Goal: Transaction & Acquisition: Purchase product/service

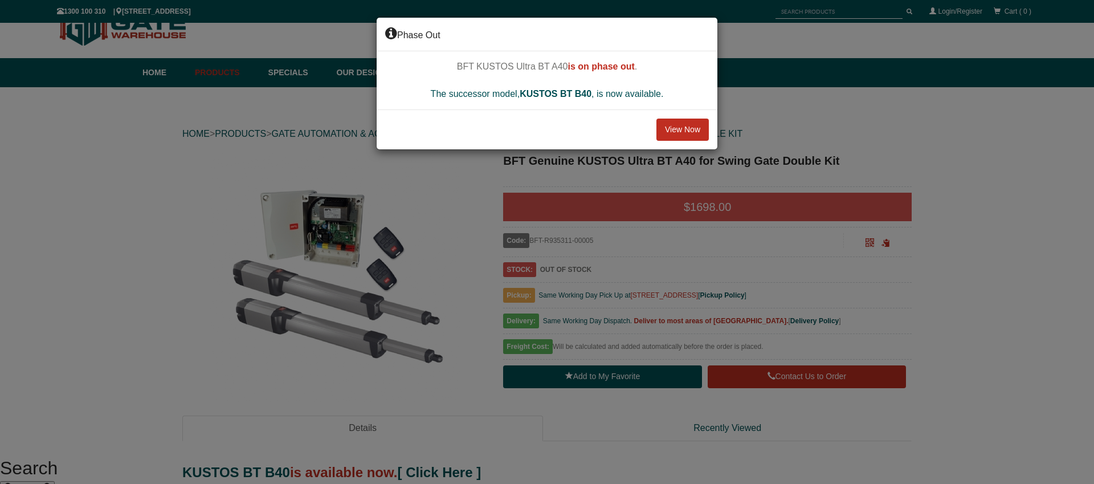
click at [675, 120] on button "View Now" at bounding box center [682, 129] width 52 height 23
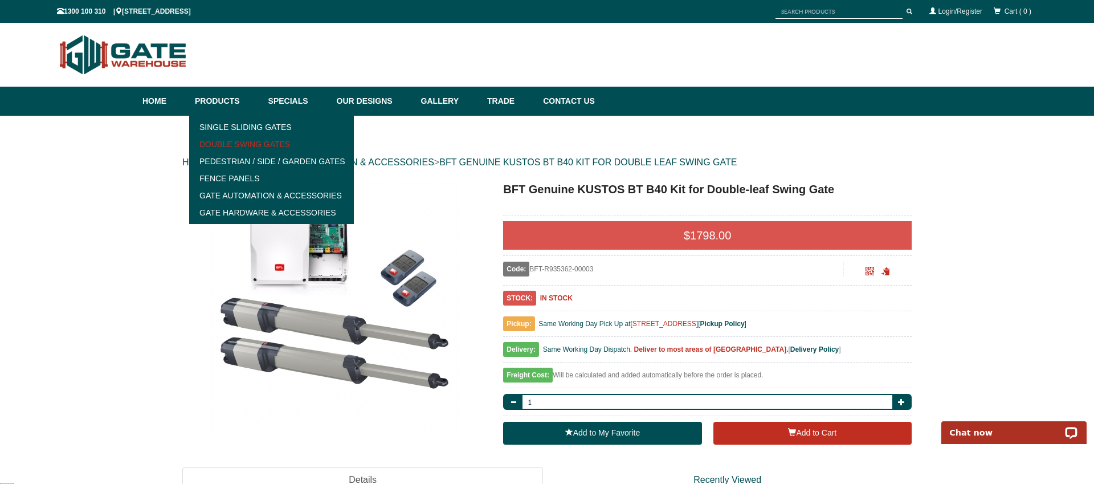
click at [257, 144] on link "Double Swing Gates" at bounding box center [272, 144] width 158 height 17
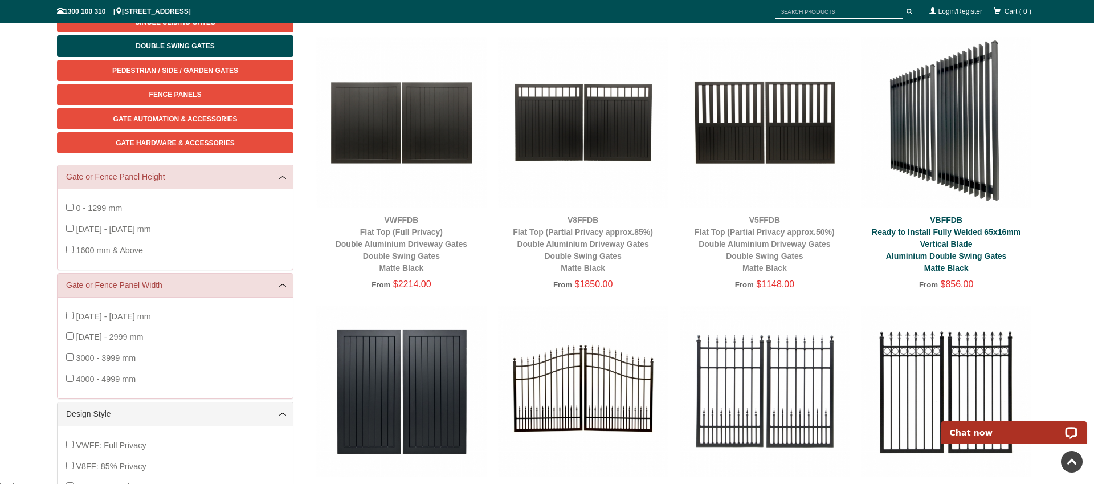
scroll to position [163, 0]
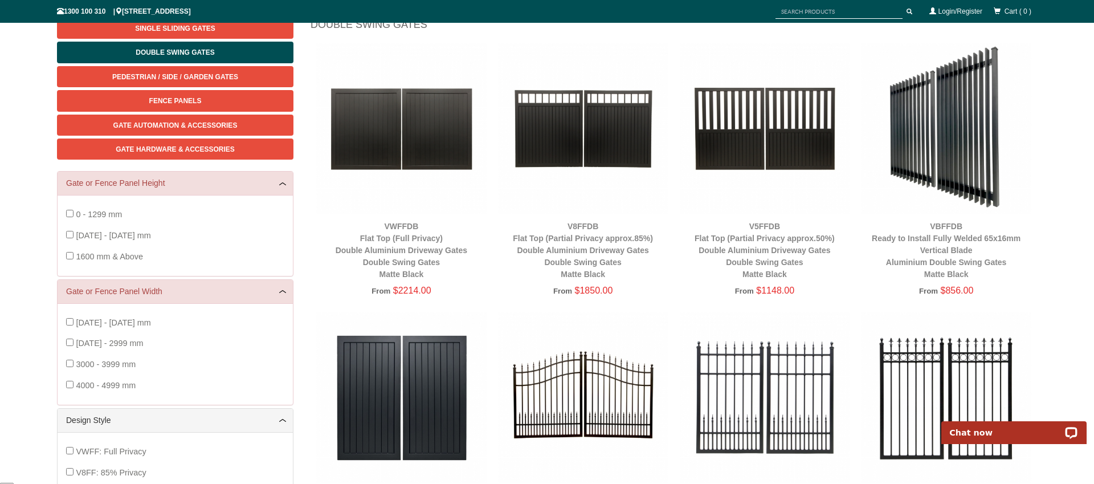
click at [956, 155] on img at bounding box center [946, 128] width 170 height 170
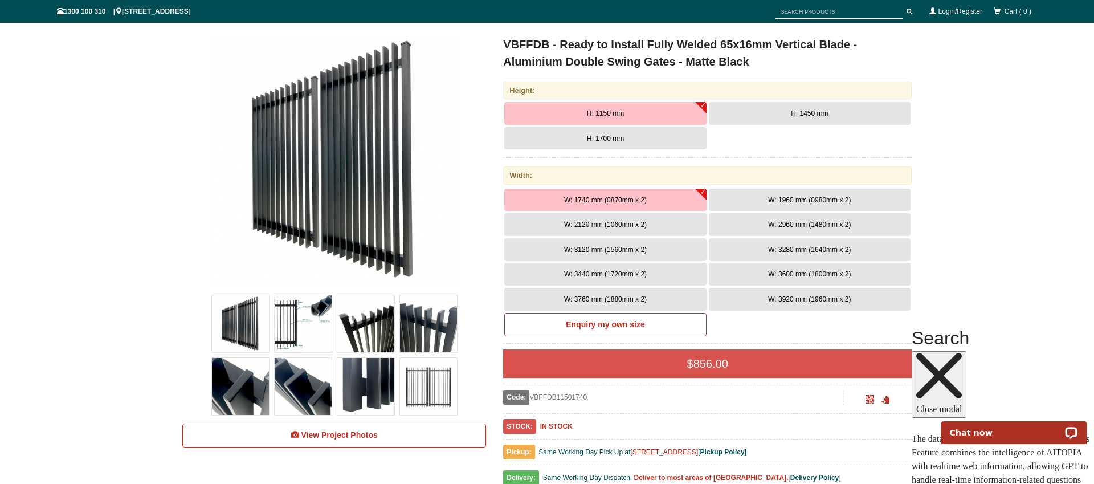
scroll to position [160, 0]
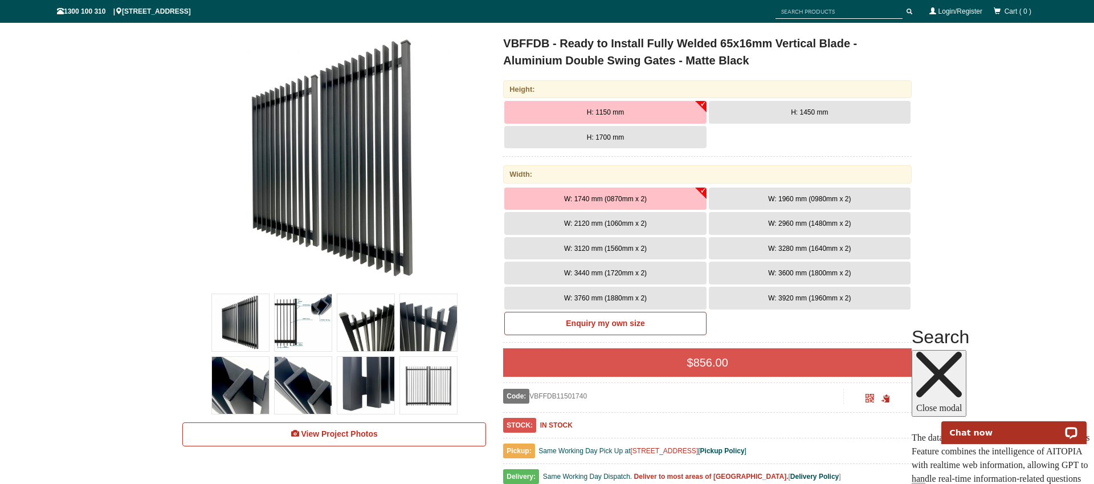
click at [799, 115] on span "H: 1450 mm" at bounding box center [809, 112] width 37 height 8
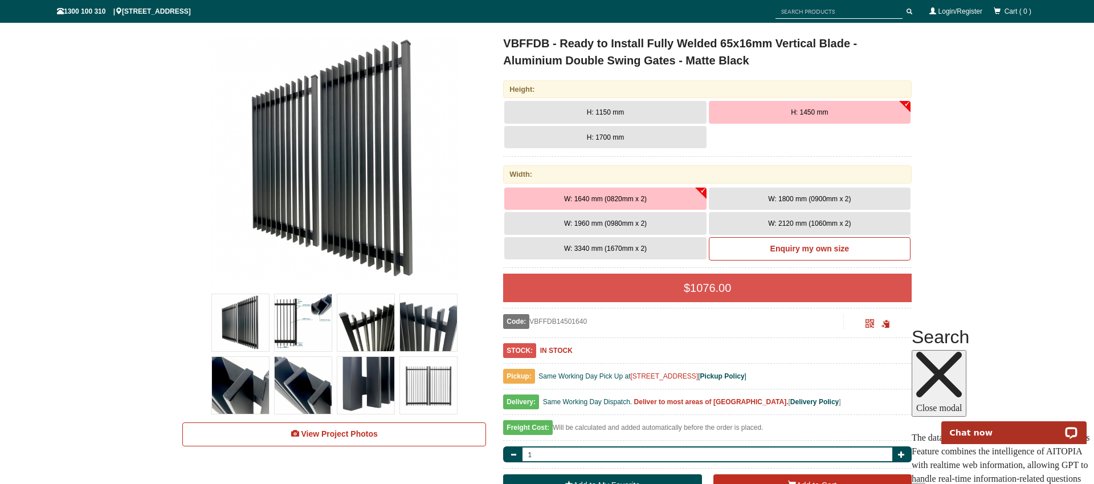
click at [795, 197] on span "W: 1800 mm (0900mm x 2)" at bounding box center [809, 199] width 83 height 8
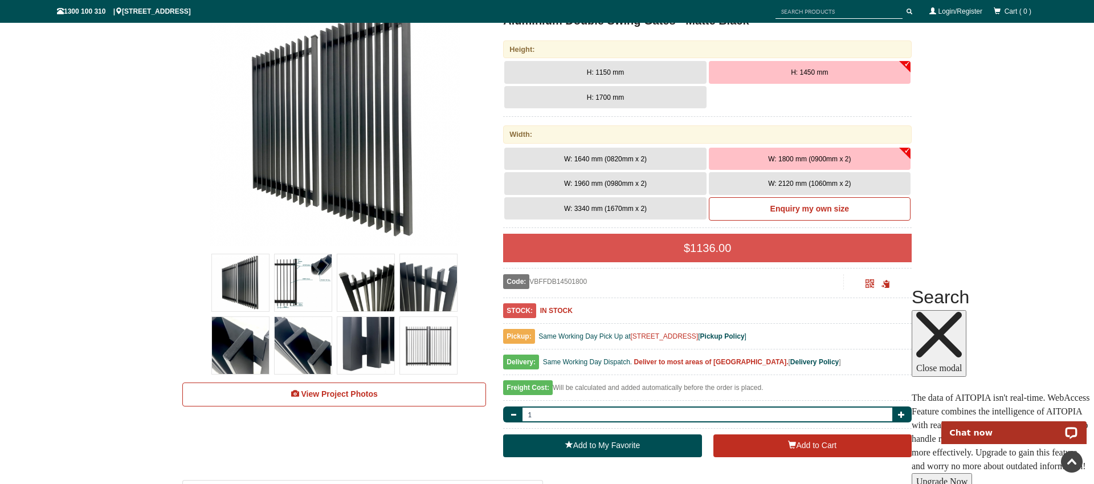
scroll to position [198, 0]
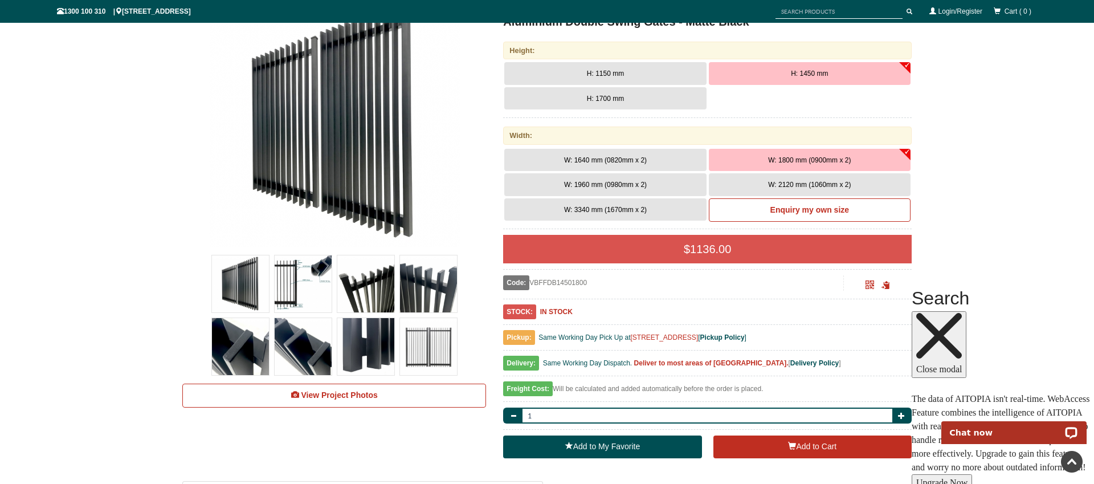
click at [317, 278] on img at bounding box center [303, 283] width 57 height 57
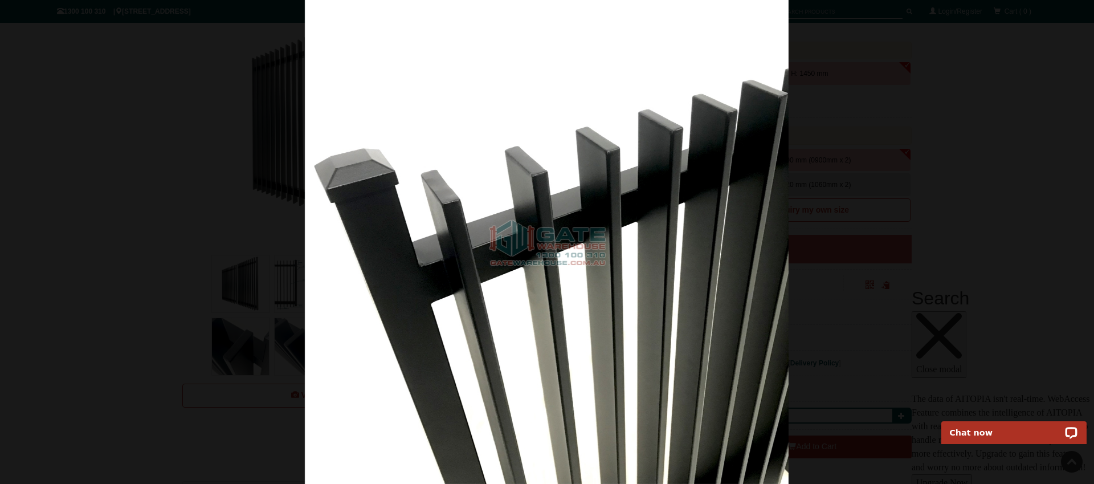
click at [231, 231] on div at bounding box center [546, 242] width 1094 height 484
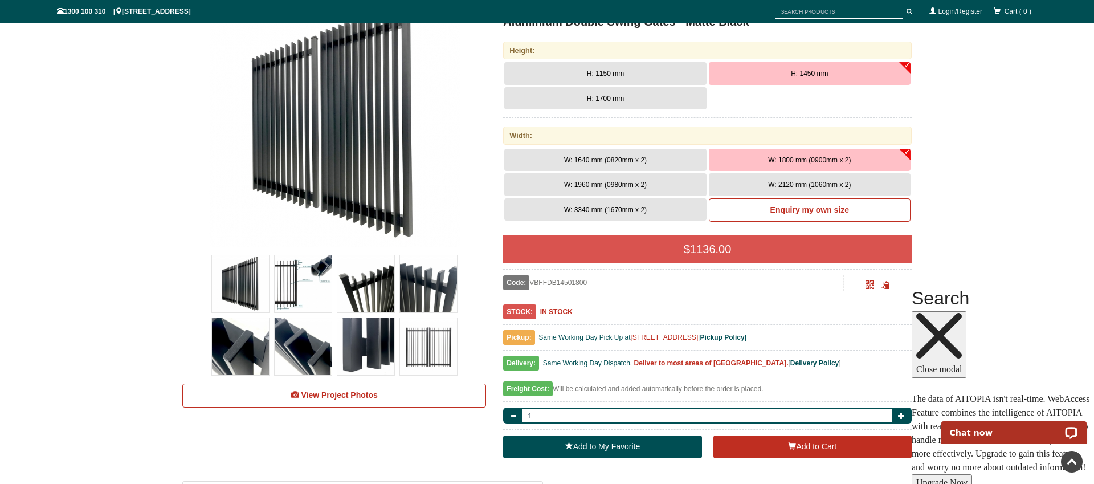
click at [314, 275] on img at bounding box center [303, 283] width 57 height 57
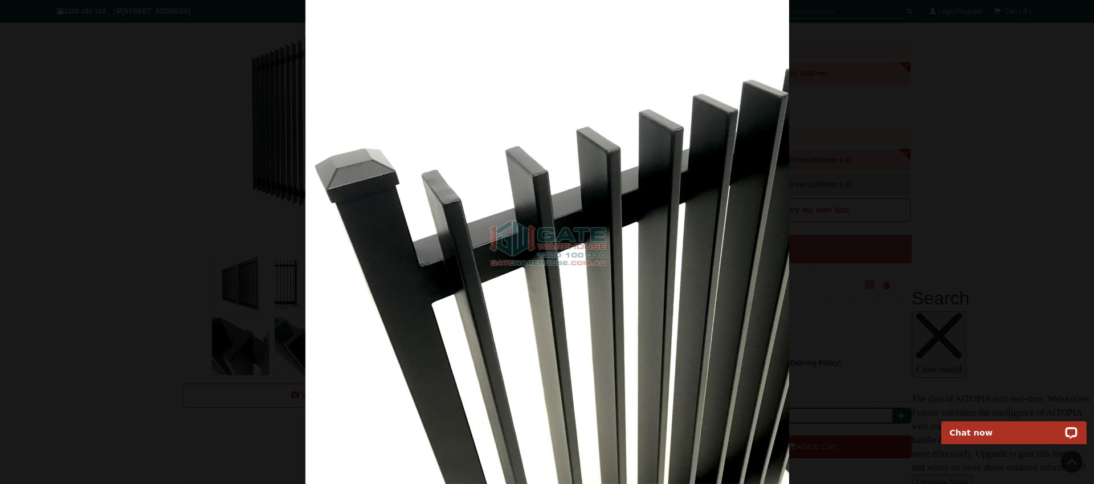
click at [537, 168] on img at bounding box center [547, 242] width 484 height 484
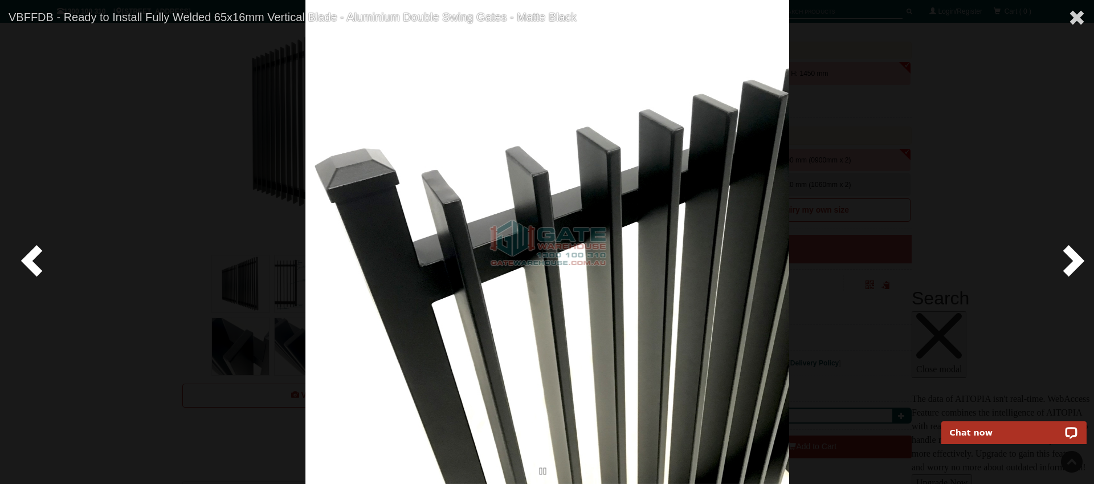
click at [1055, 258] on span at bounding box center [1071, 260] width 34 height 34
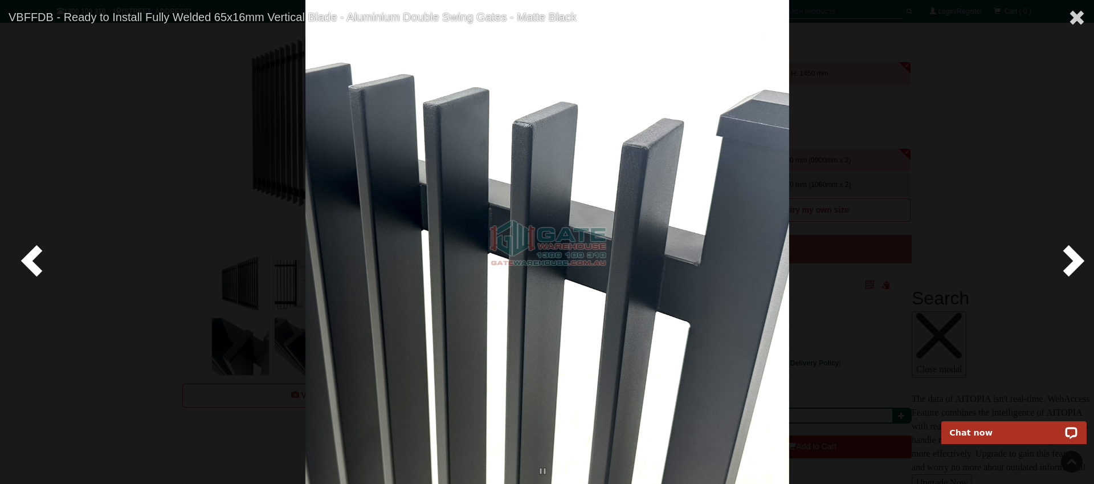
click at [1055, 258] on span at bounding box center [1071, 260] width 34 height 34
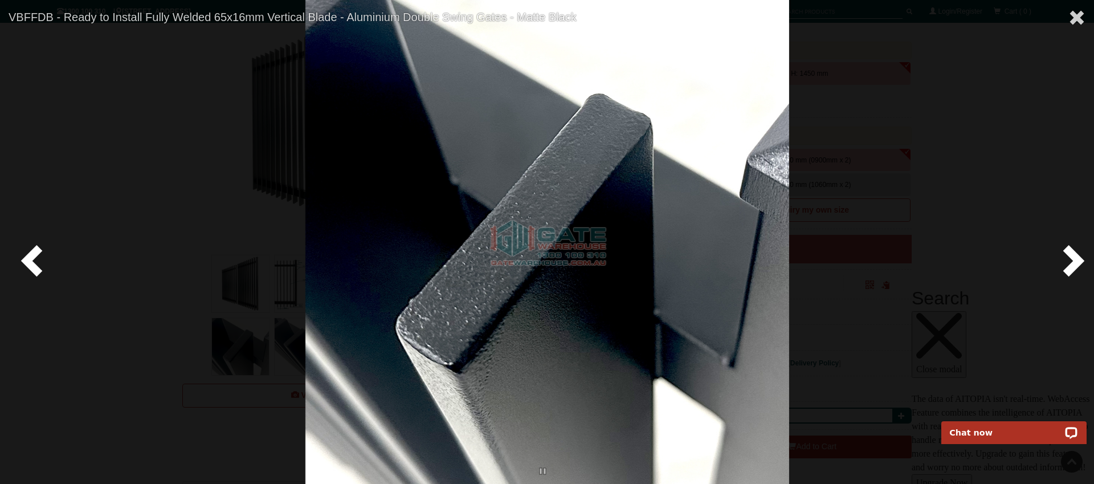
click at [1055, 258] on span at bounding box center [1071, 260] width 34 height 34
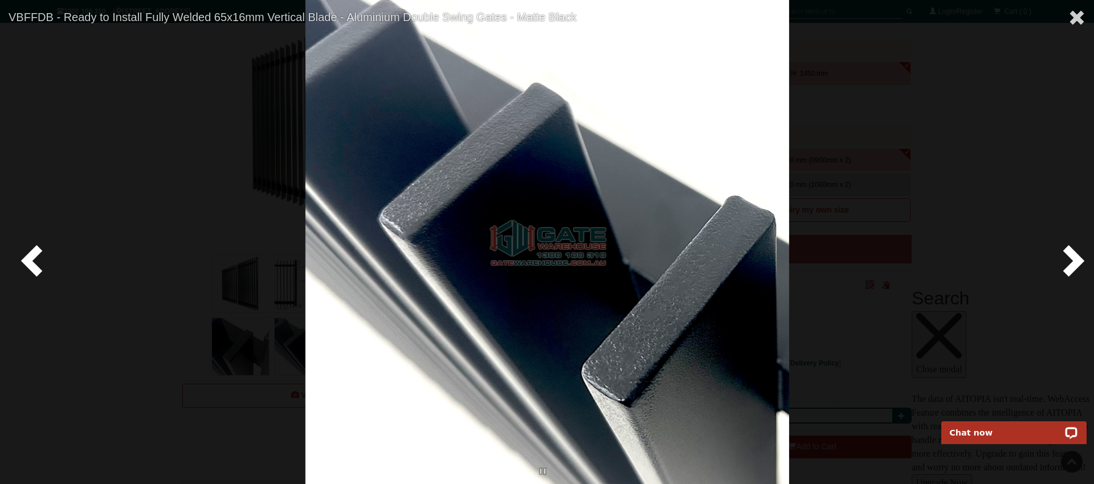
click at [1055, 258] on span at bounding box center [1071, 260] width 34 height 34
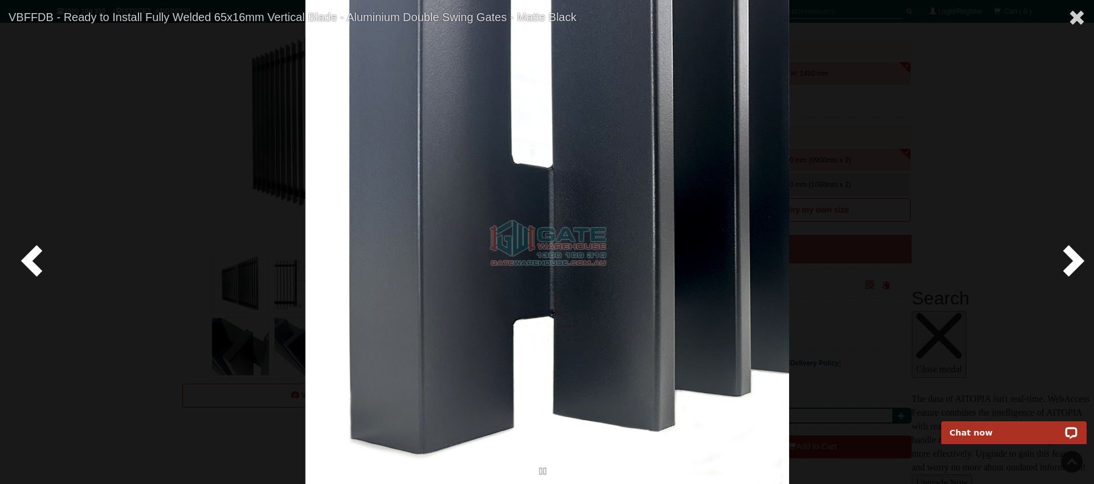
click at [1055, 258] on span at bounding box center [1071, 260] width 34 height 34
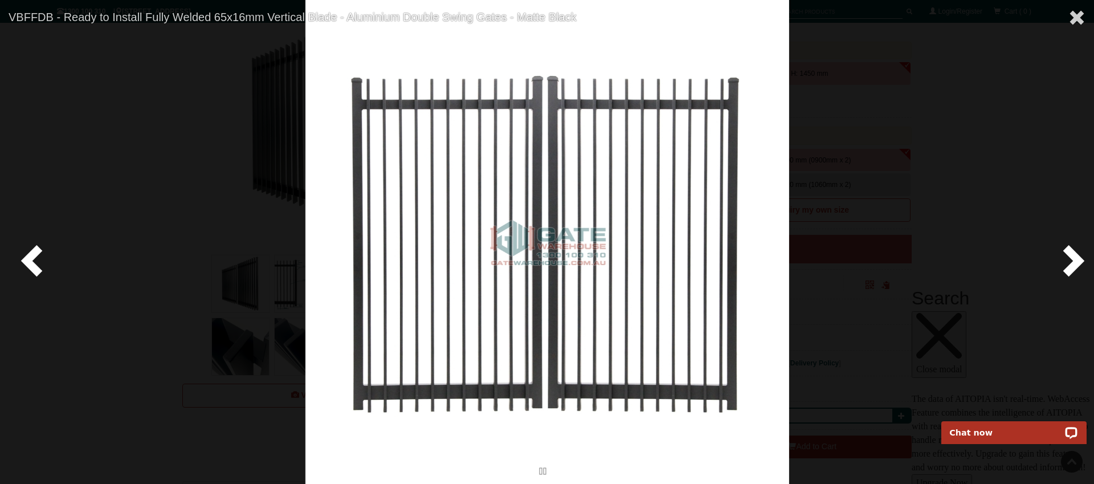
click at [1055, 258] on span at bounding box center [1071, 260] width 34 height 34
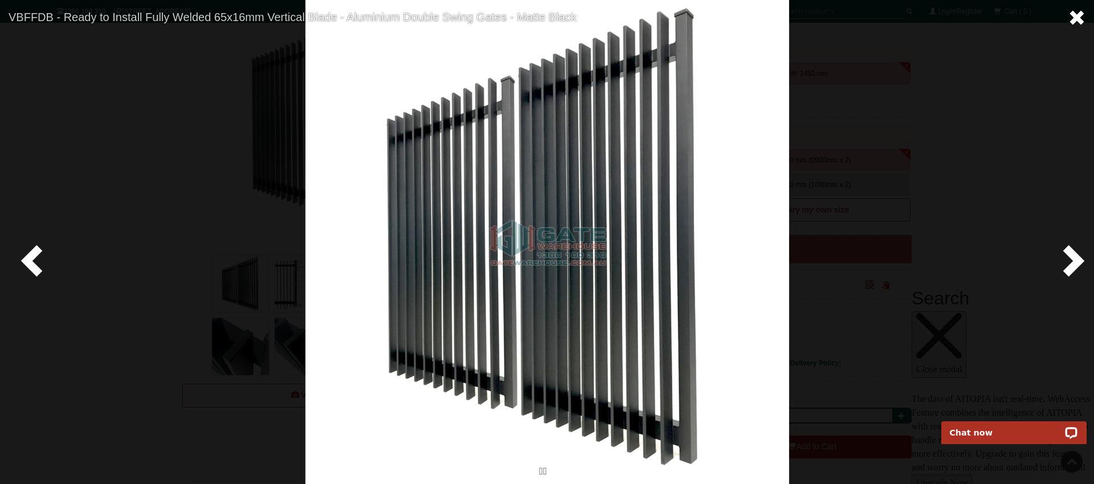
click at [1084, 18] on span at bounding box center [1076, 17] width 17 height 17
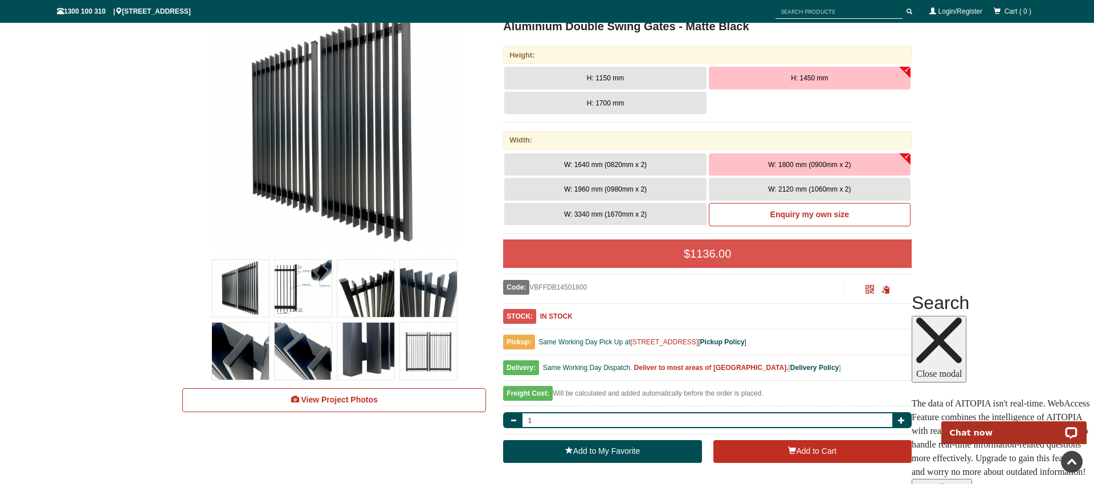
scroll to position [197, 0]
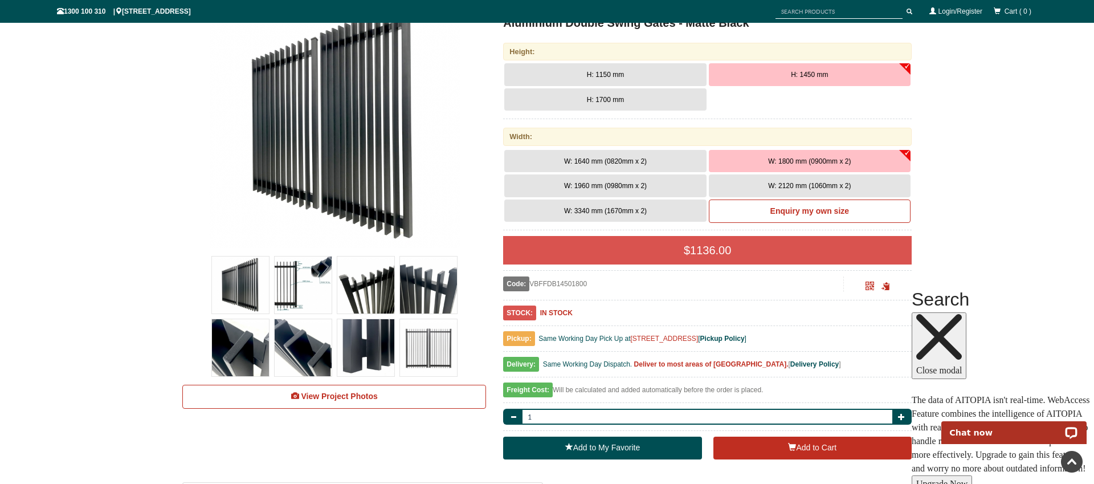
click at [628, 212] on span "W: 3340 mm (1670mm x 2)" at bounding box center [605, 211] width 83 height 8
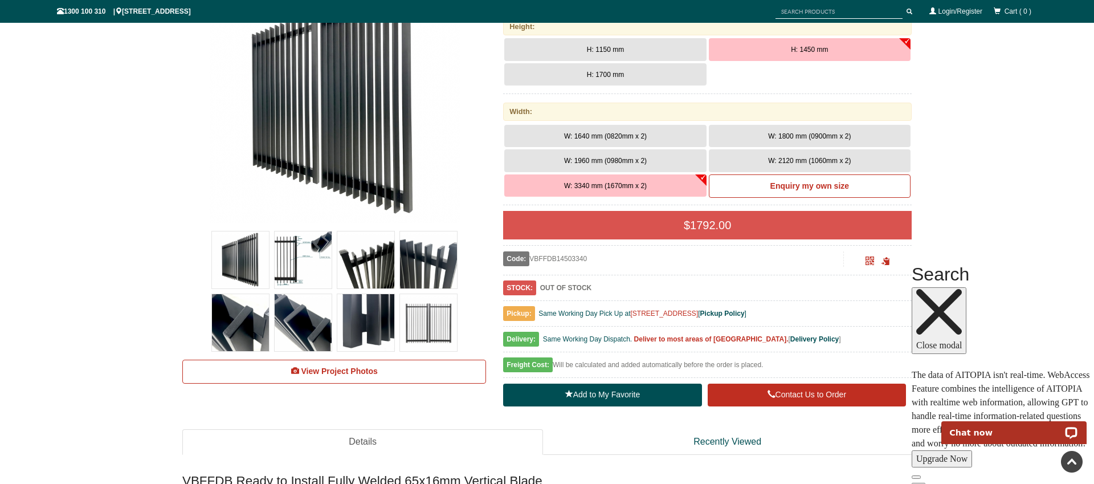
scroll to position [235, 0]
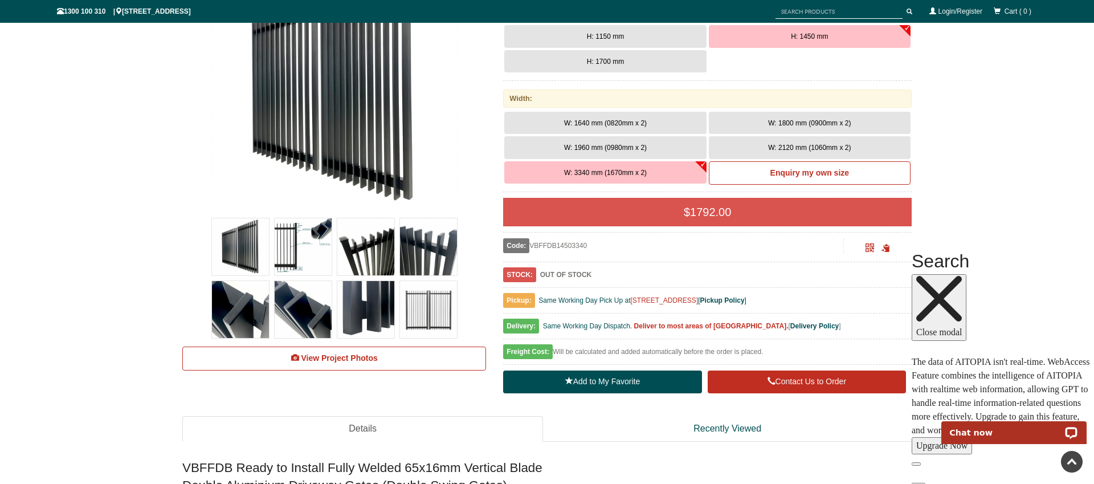
click at [429, 305] on img at bounding box center [428, 309] width 57 height 57
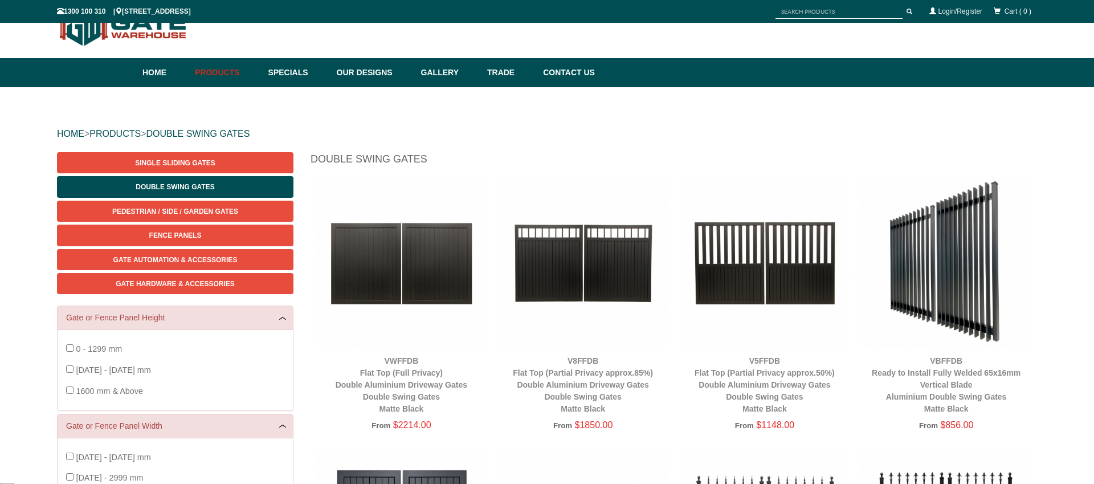
scroll to position [163, 0]
